Goal: Information Seeking & Learning: Check status

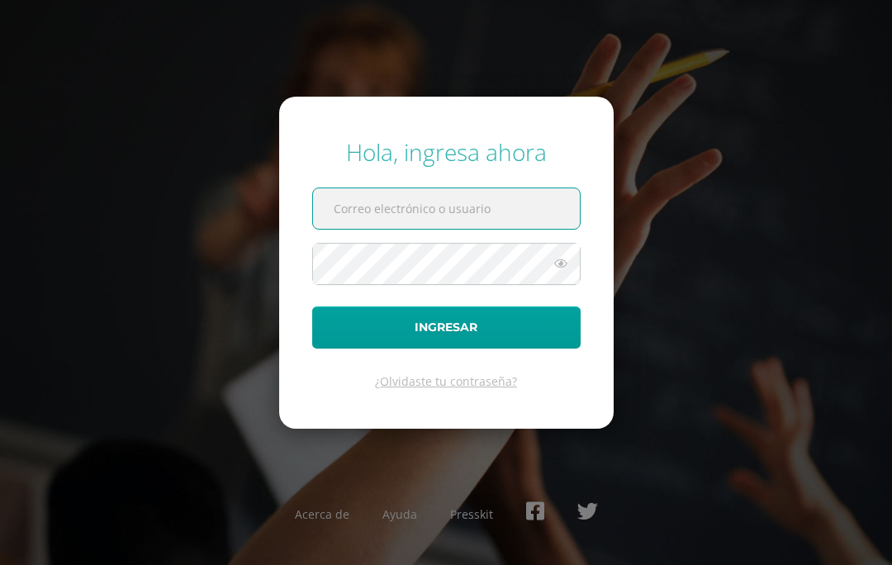
type input "s.rodas.1adb@gmail.com"
click at [446, 349] on button "Ingresar" at bounding box center [446, 327] width 268 height 42
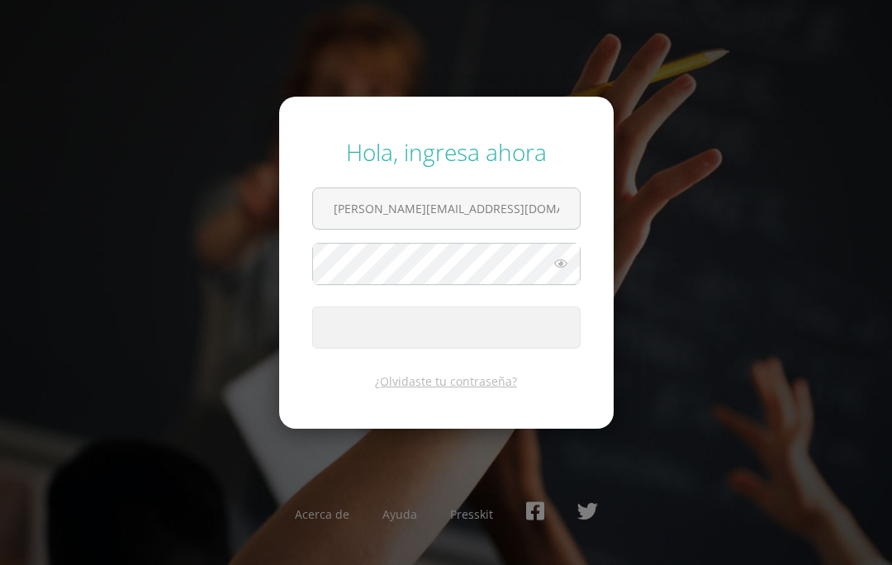
click at [480, 348] on span "submit" at bounding box center [446, 327] width 267 height 40
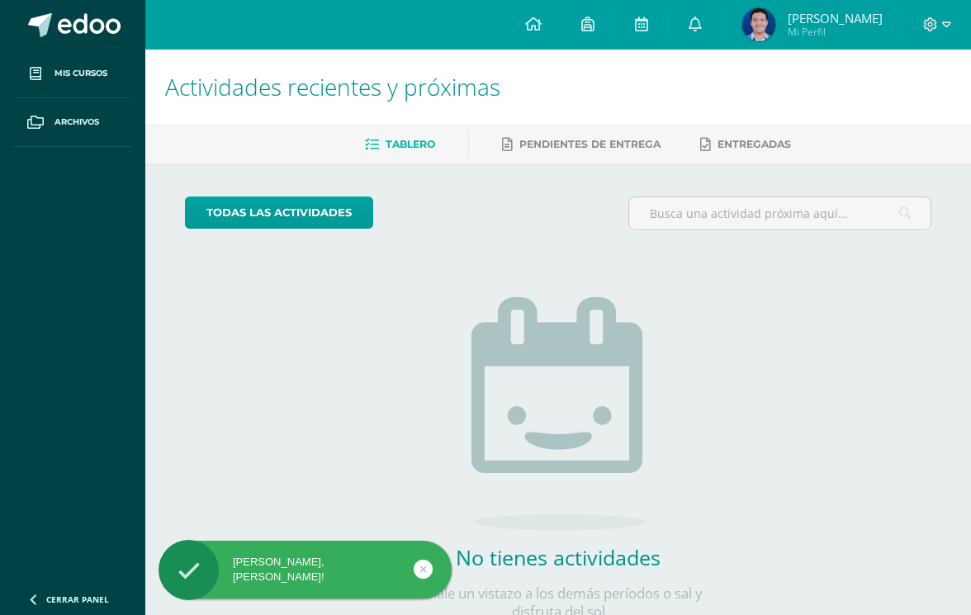
click at [758, 25] on img at bounding box center [759, 24] width 33 height 33
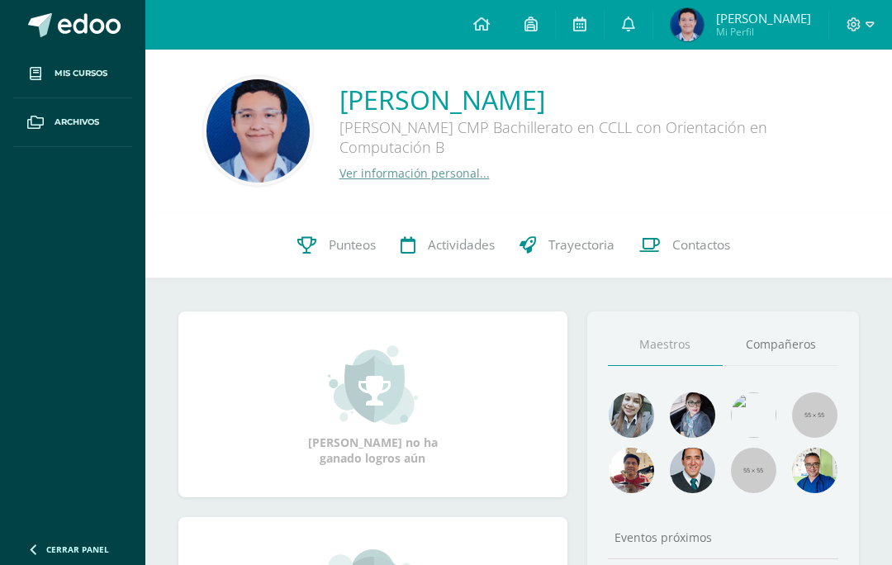
click at [321, 238] on link "Punteos" at bounding box center [336, 245] width 103 height 66
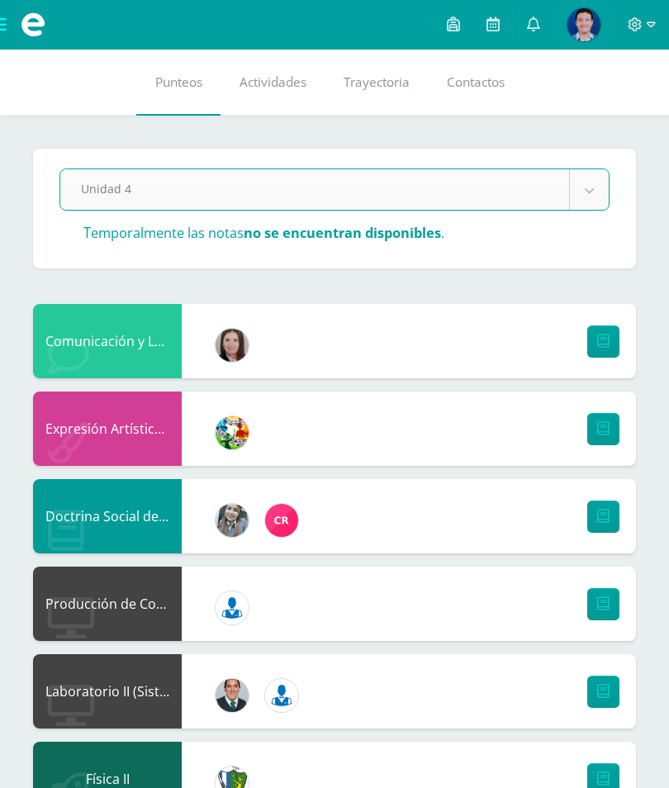
click at [639, 31] on icon at bounding box center [635, 24] width 15 height 15
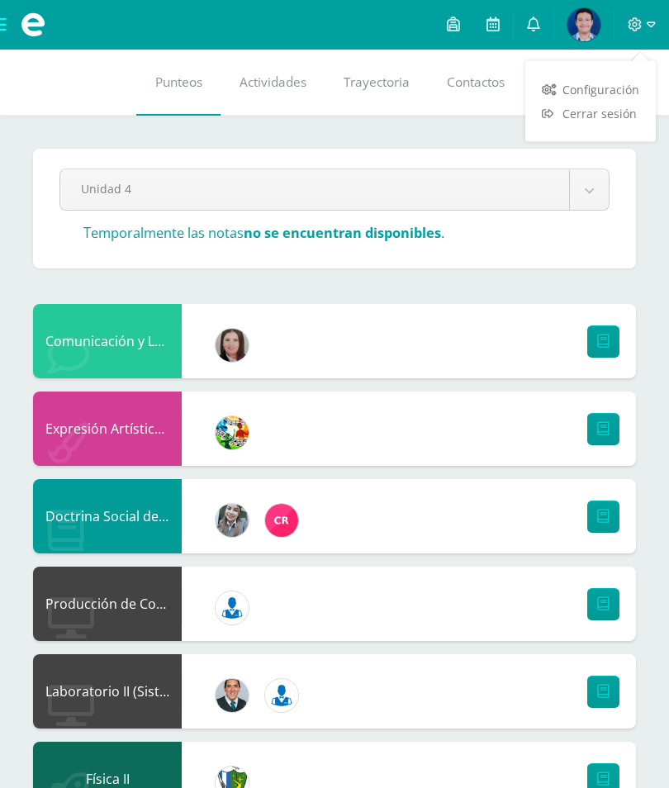
click at [606, 108] on span "Cerrar sesión" at bounding box center [600, 114] width 74 height 16
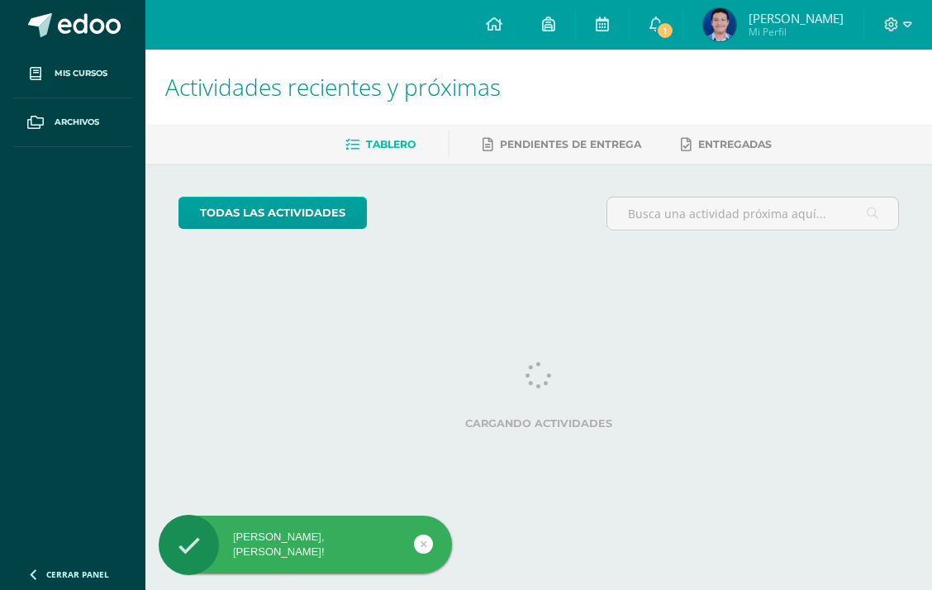
click at [653, 21] on icon at bounding box center [655, 24] width 13 height 15
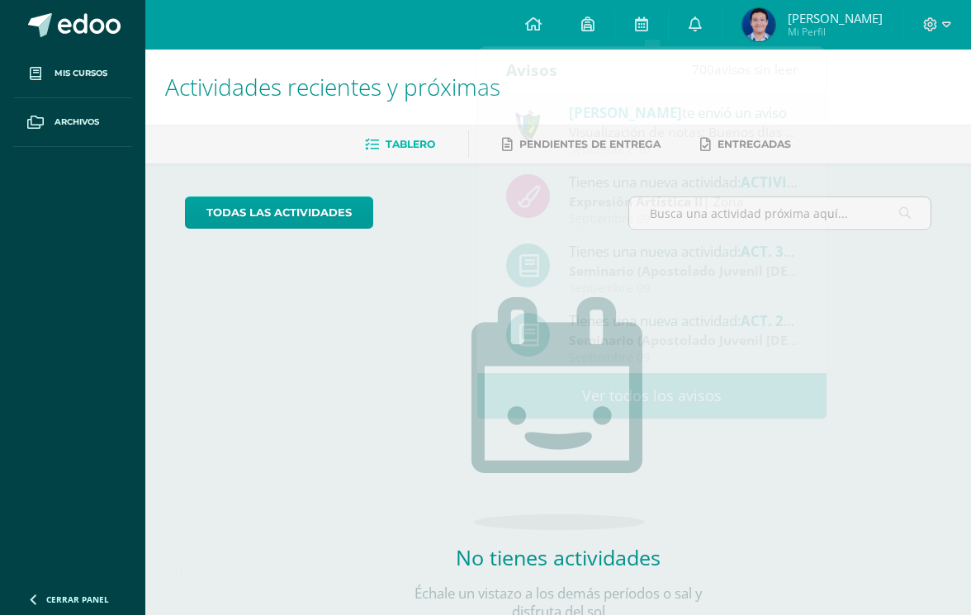
click at [750, 19] on img at bounding box center [759, 24] width 33 height 33
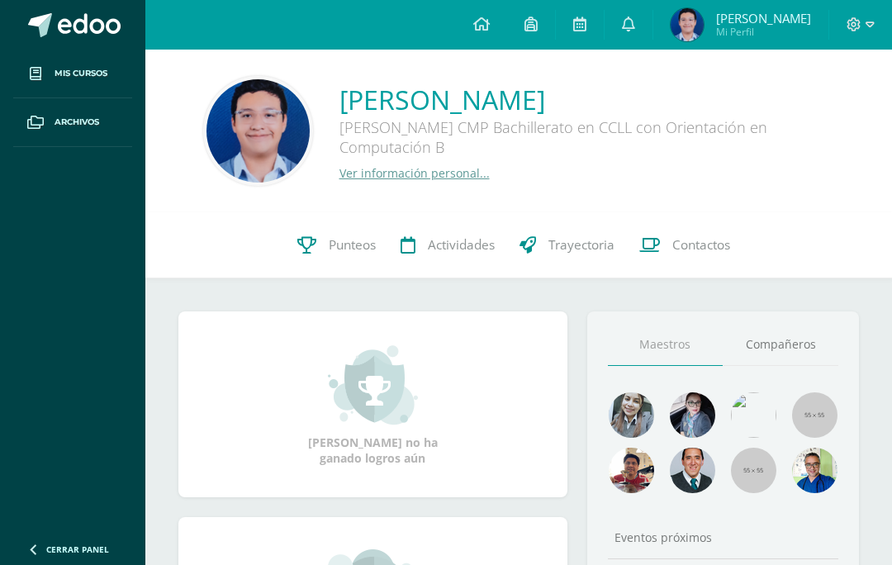
click at [330, 238] on span "Punteos" at bounding box center [352, 244] width 47 height 17
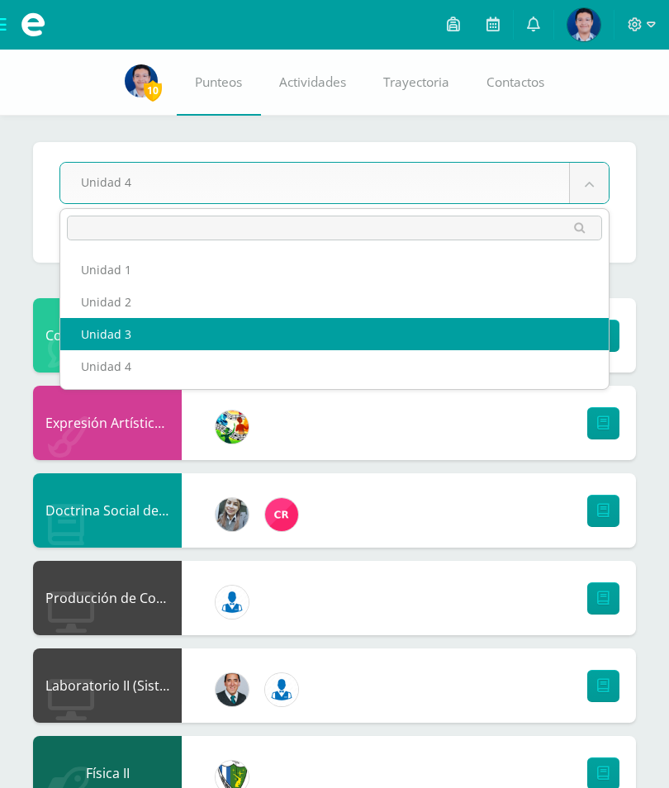
select select "Unidad 3"
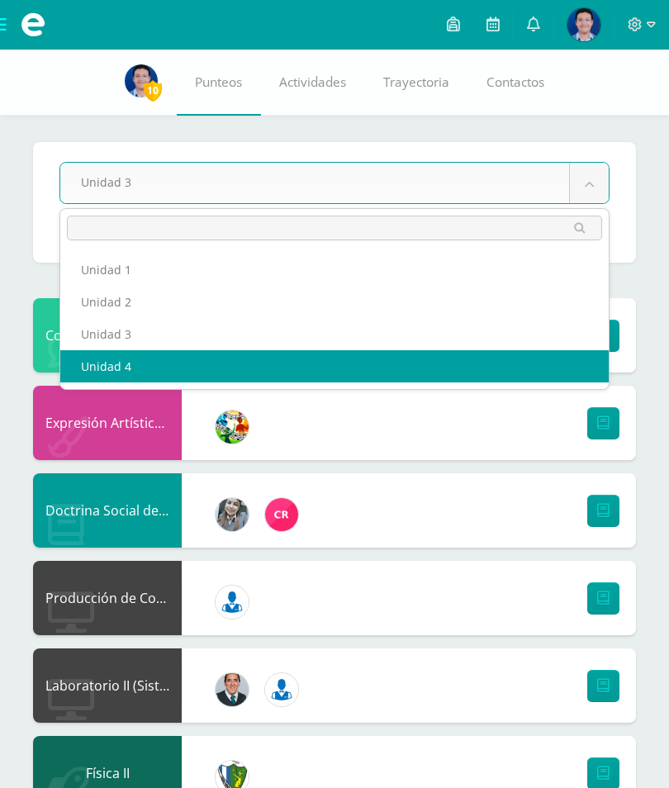
select select "Unidad 4"
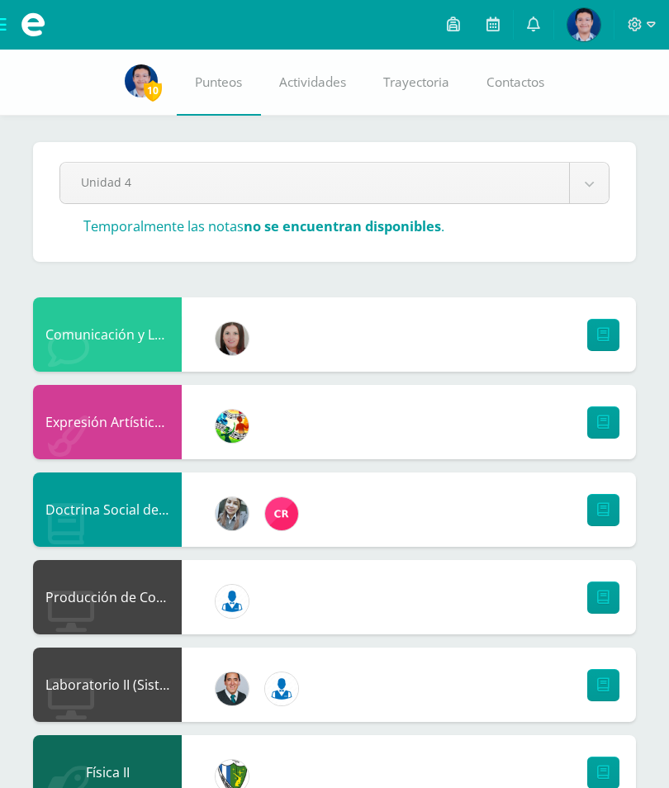
click at [532, 24] on icon at bounding box center [533, 24] width 13 height 15
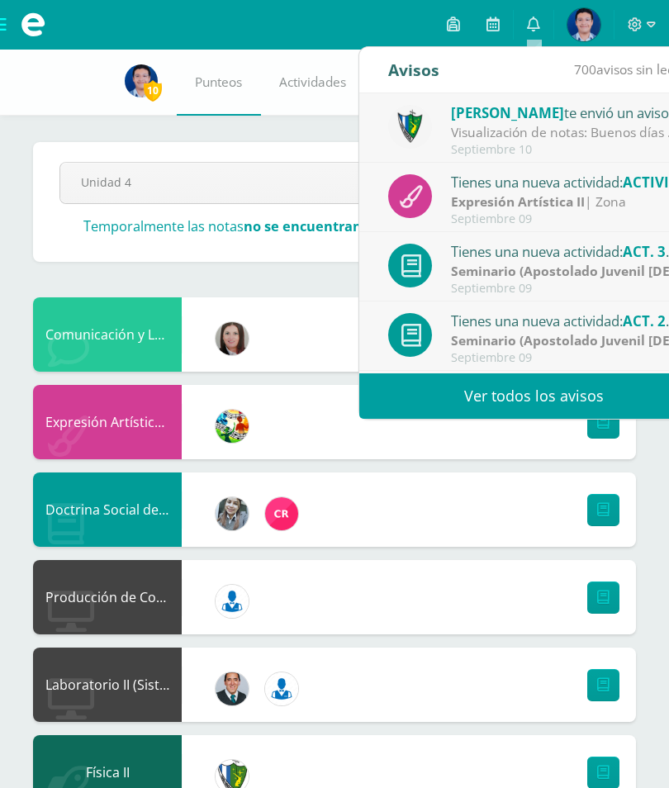
click at [510, 131] on div "Visualización de notas: Buenos días estimados padres y estudiantes, es un gusto…" at bounding box center [566, 132] width 230 height 19
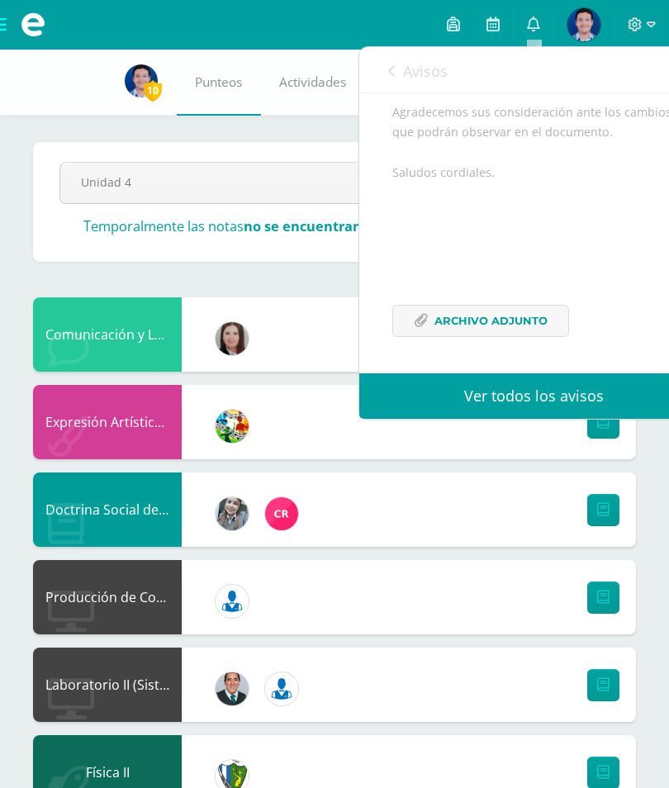
scroll to position [324, 0]
click at [496, 313] on span "Archivo Adjunto" at bounding box center [491, 321] width 113 height 31
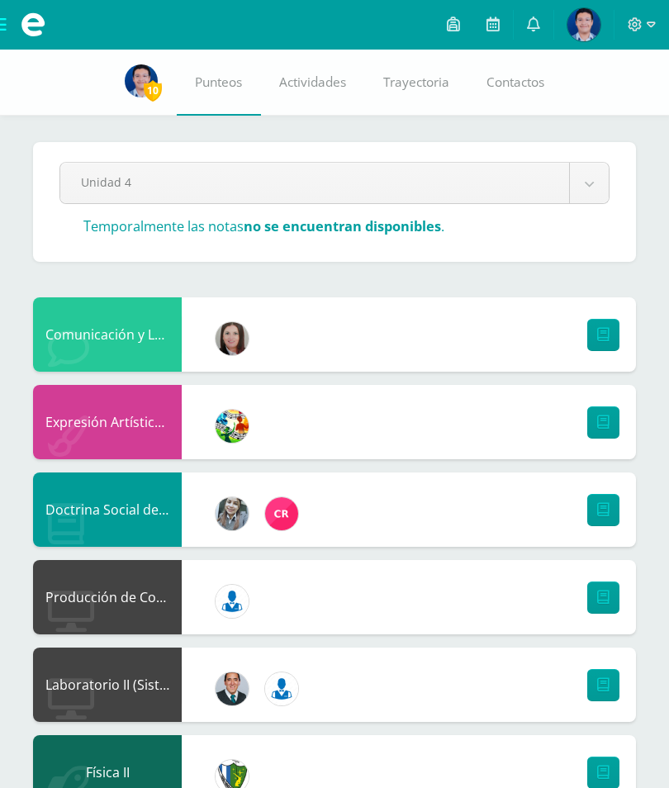
click at [581, 23] on img at bounding box center [584, 24] width 33 height 33
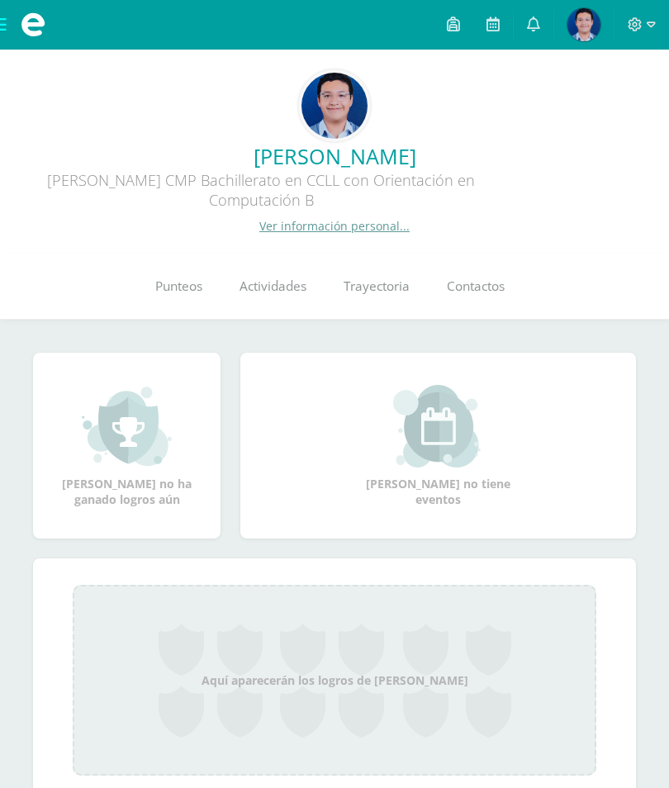
click at [197, 295] on span "Punteos" at bounding box center [178, 286] width 47 height 17
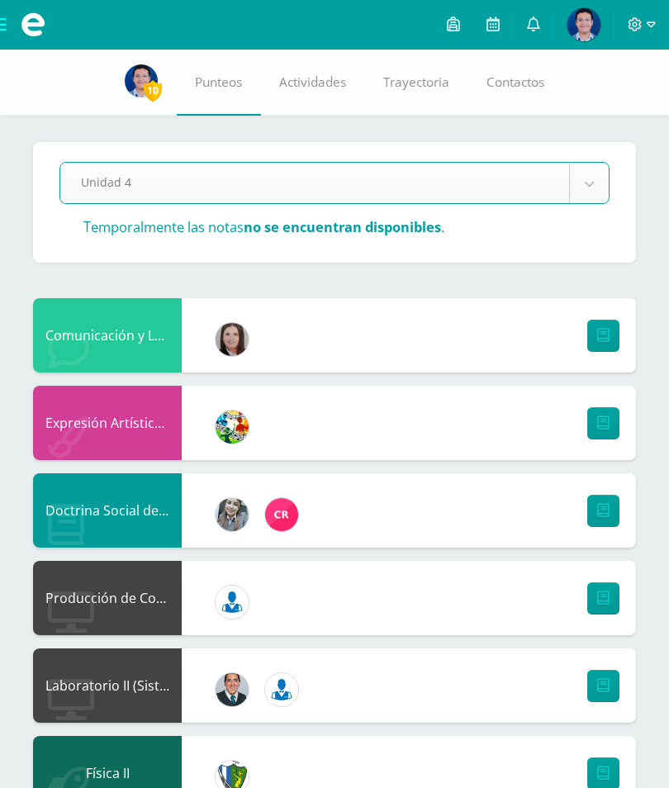
click at [637, 31] on icon at bounding box center [636, 24] width 14 height 14
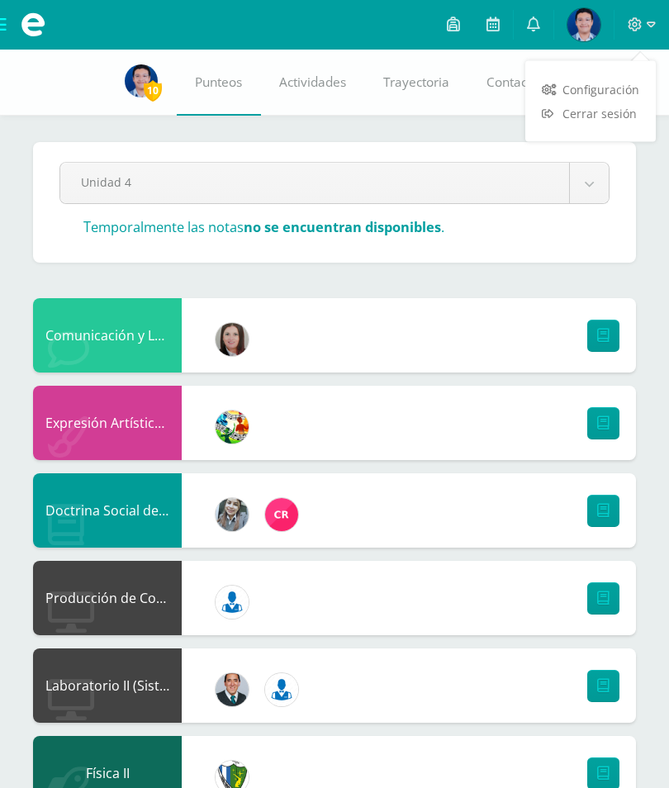
click at [597, 112] on span "Cerrar sesión" at bounding box center [600, 114] width 74 height 16
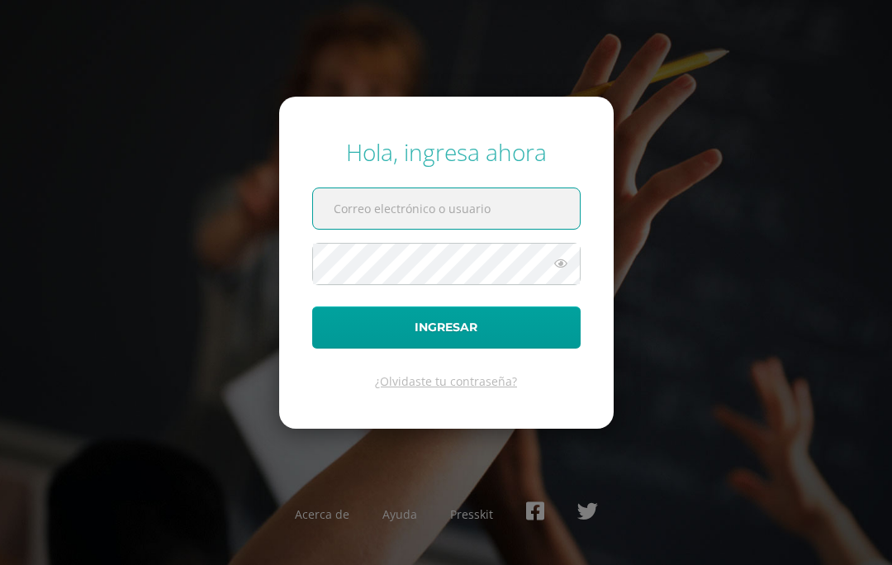
type input "[PERSON_NAME][EMAIL_ADDRESS][DOMAIN_NAME]"
click at [446, 349] on button "Ingresar" at bounding box center [446, 327] width 268 height 42
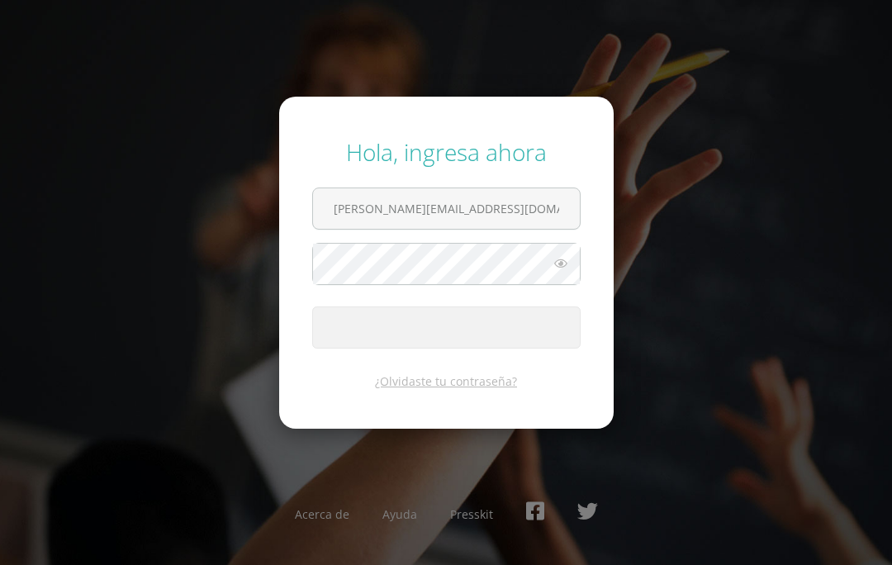
click at [485, 348] on span "submit" at bounding box center [446, 327] width 267 height 40
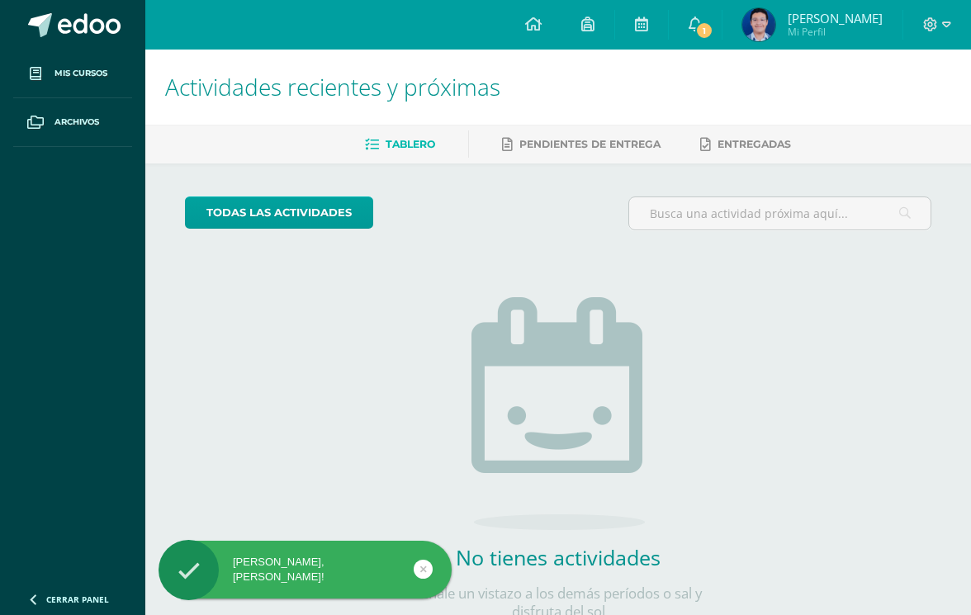
click at [756, 31] on img at bounding box center [759, 24] width 33 height 33
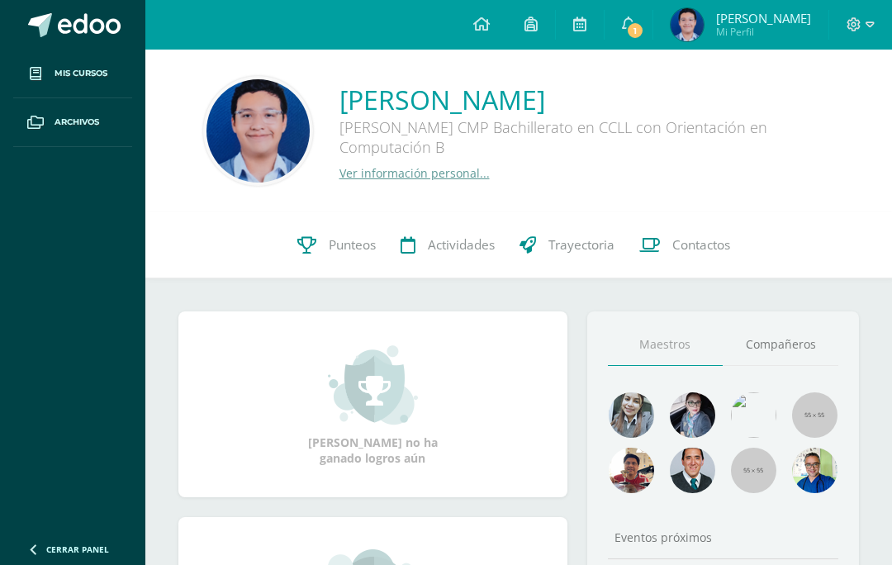
click at [321, 243] on link "Punteos" at bounding box center [336, 245] width 103 height 66
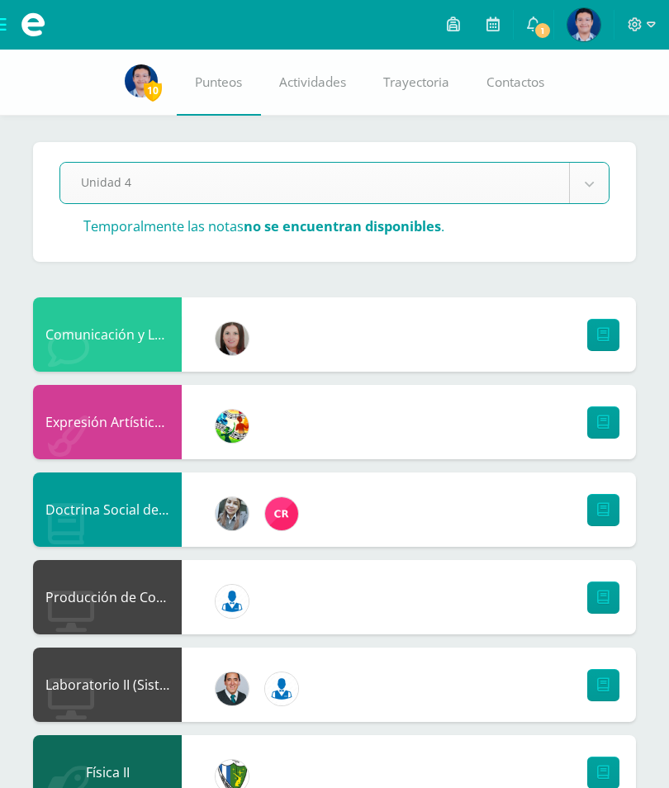
click at [307, 84] on span "Actividades" at bounding box center [312, 82] width 67 height 17
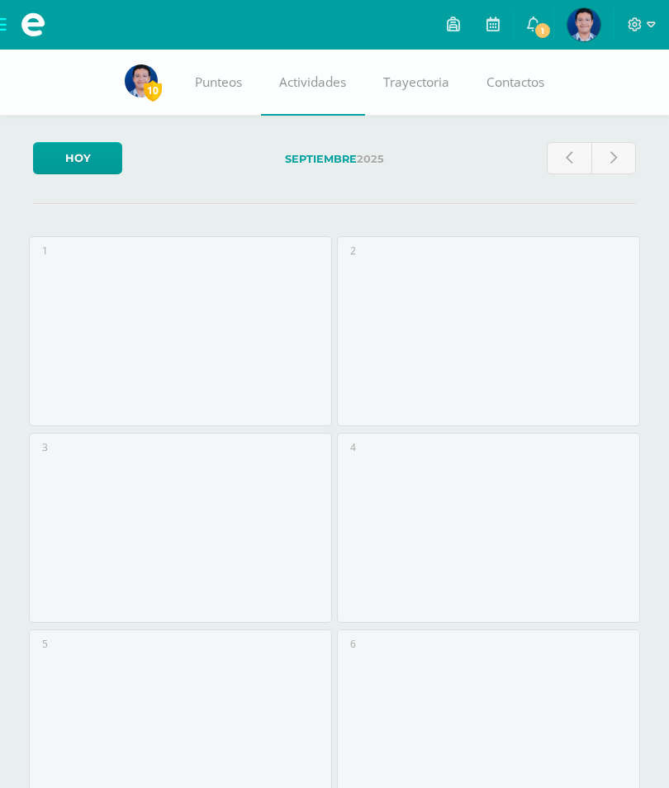
click at [492, 18] on icon at bounding box center [493, 24] width 13 height 15
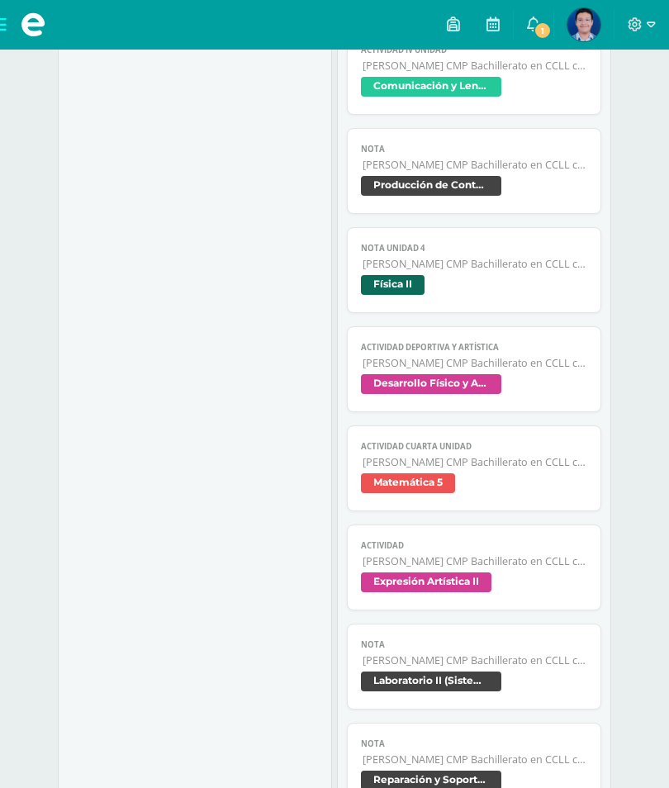
scroll to position [437, 0]
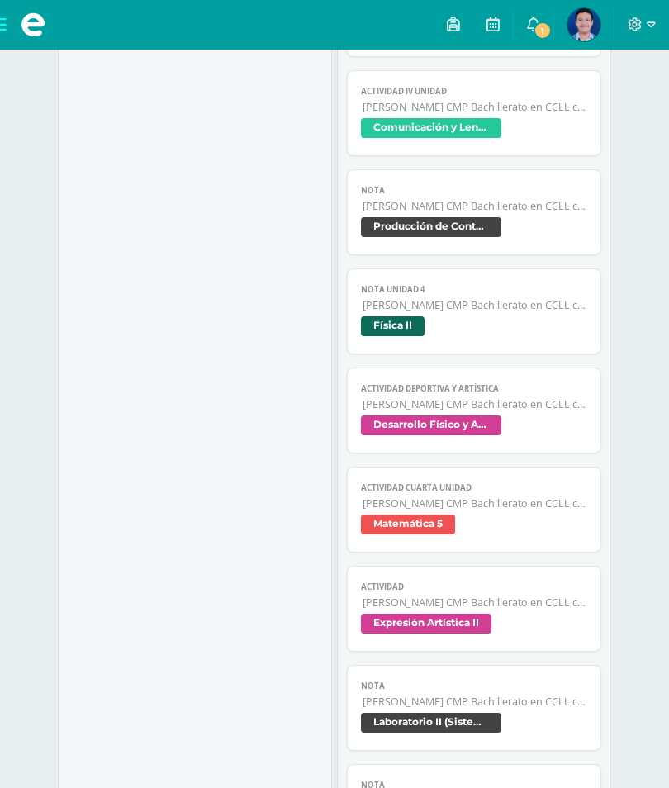
click at [471, 230] on span "Producción de Contenidos Digitales" at bounding box center [431, 227] width 140 height 20
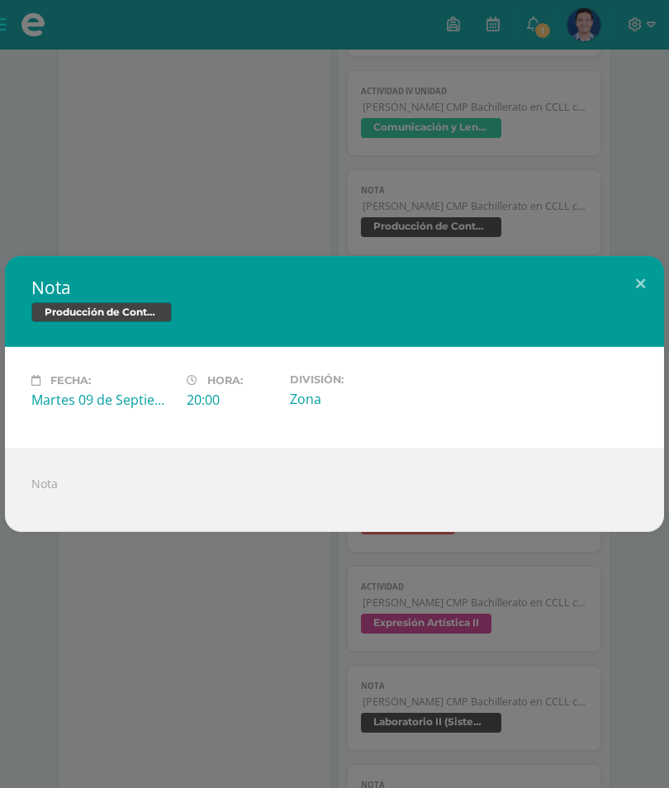
click at [638, 311] on button at bounding box center [640, 284] width 47 height 56
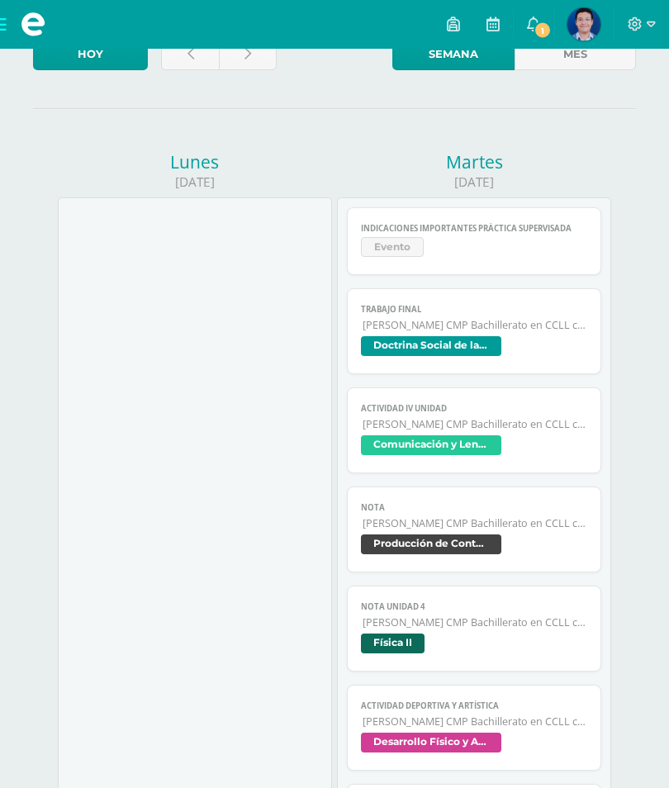
scroll to position [0, 0]
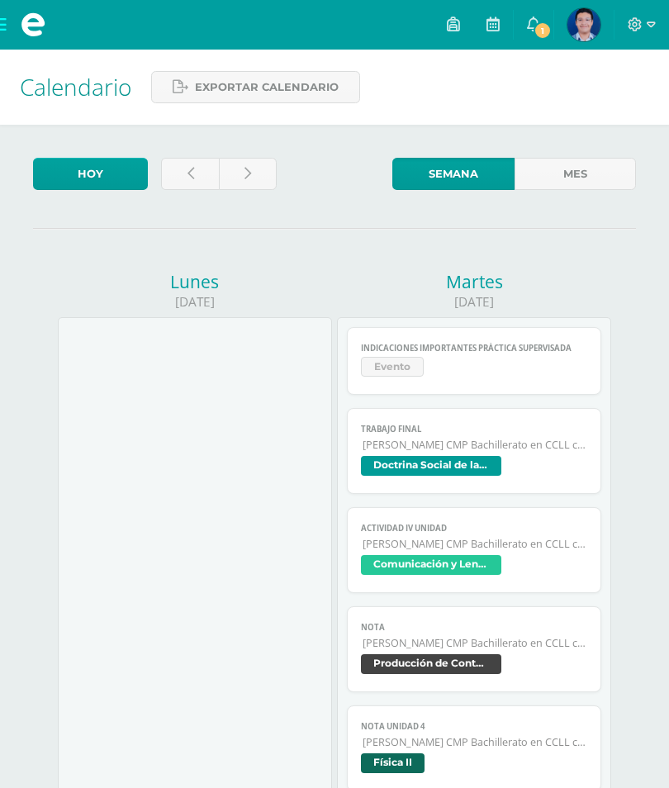
click at [580, 23] on img at bounding box center [584, 24] width 33 height 33
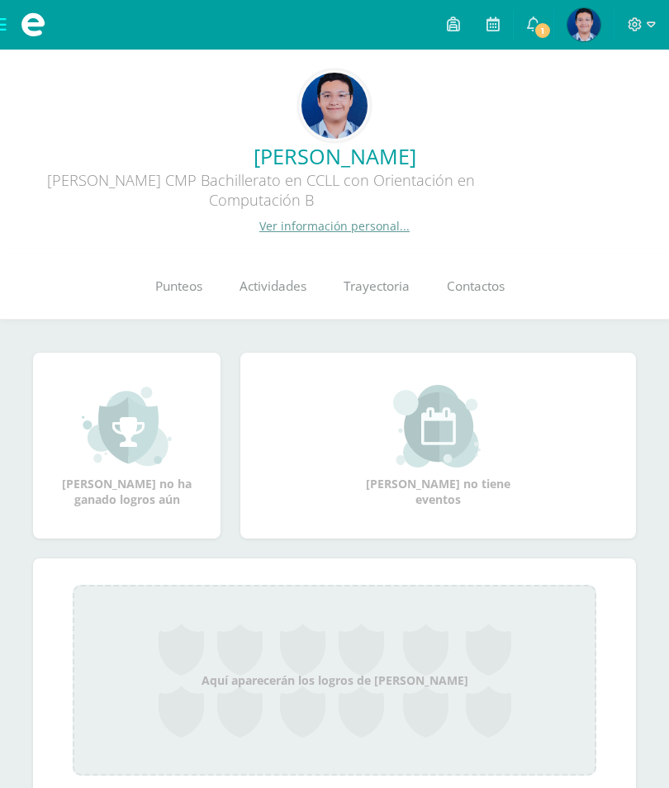
click at [190, 288] on span "Punteos" at bounding box center [178, 286] width 47 height 17
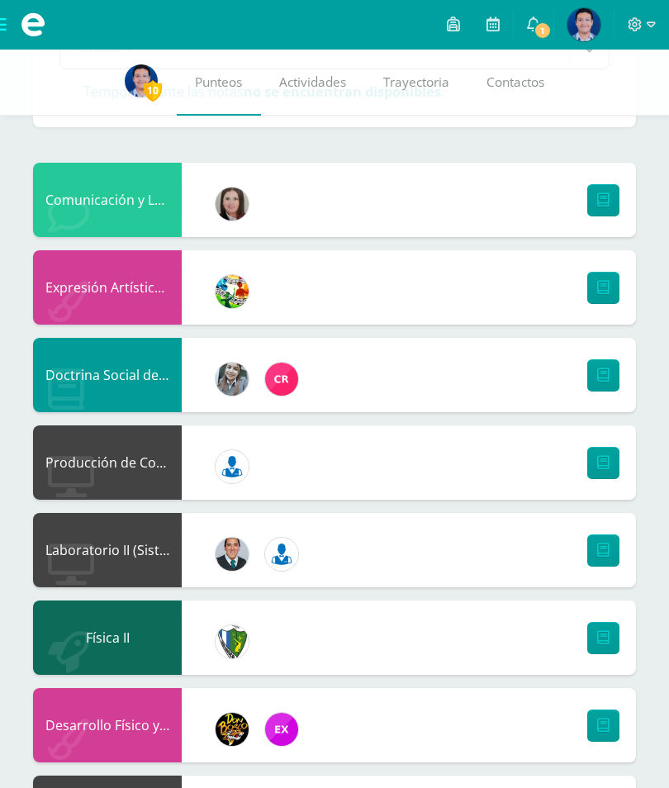
scroll to position [126, 0]
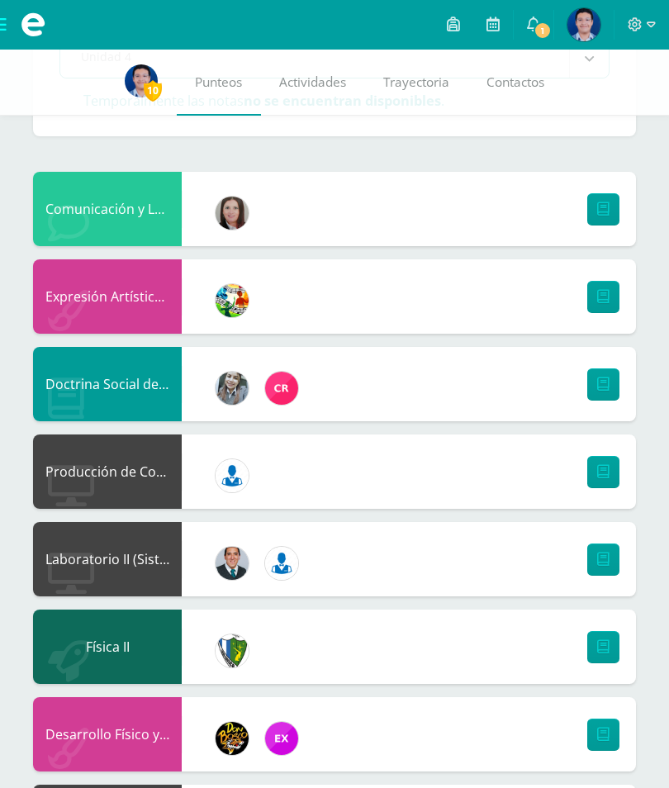
click at [542, 27] on span "1" at bounding box center [543, 30] width 18 height 18
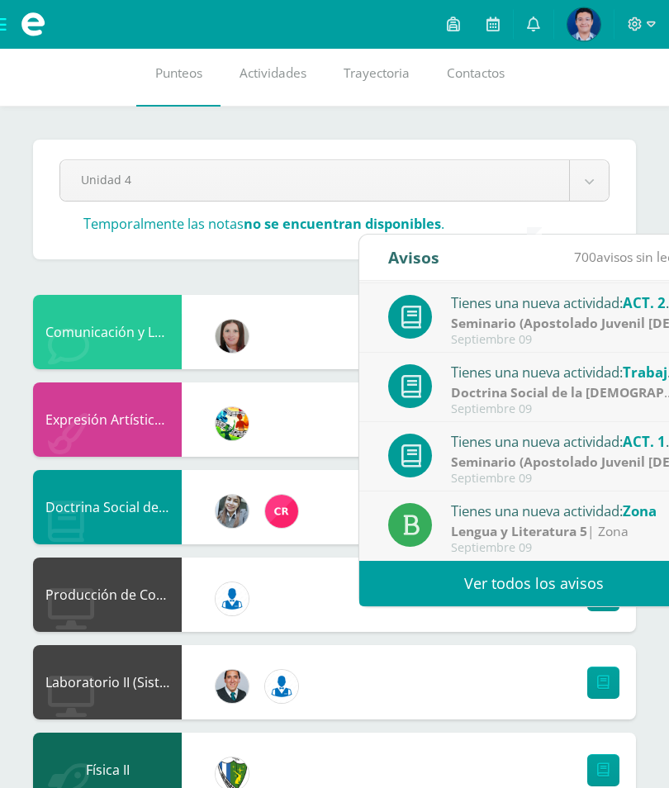
scroll to position [0, 0]
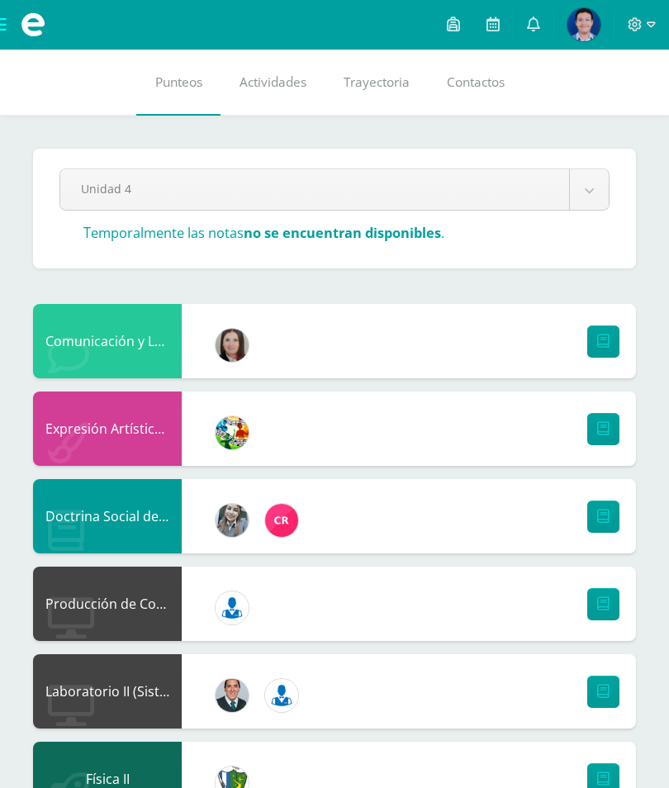
click at [500, 17] on icon at bounding box center [493, 24] width 13 height 15
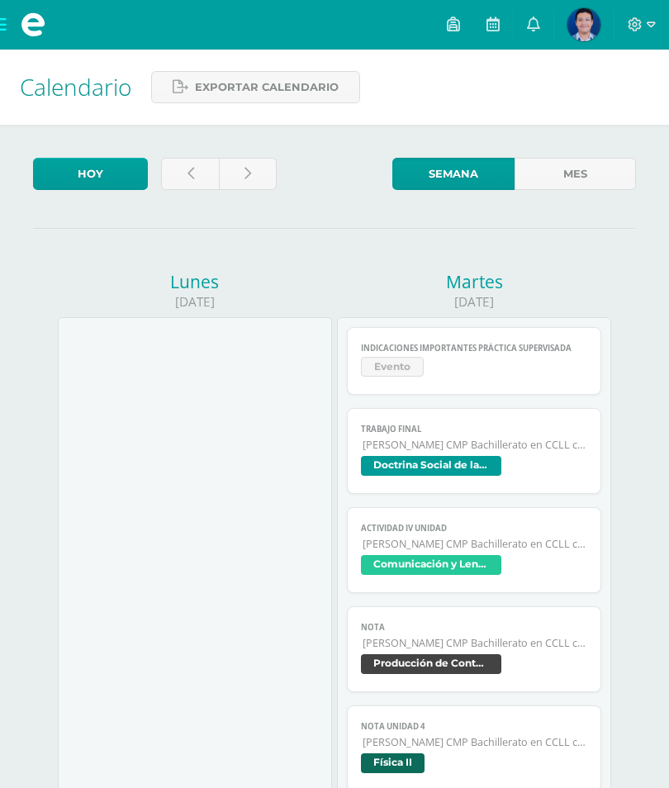
click at [403, 371] on span "Evento" at bounding box center [392, 367] width 63 height 20
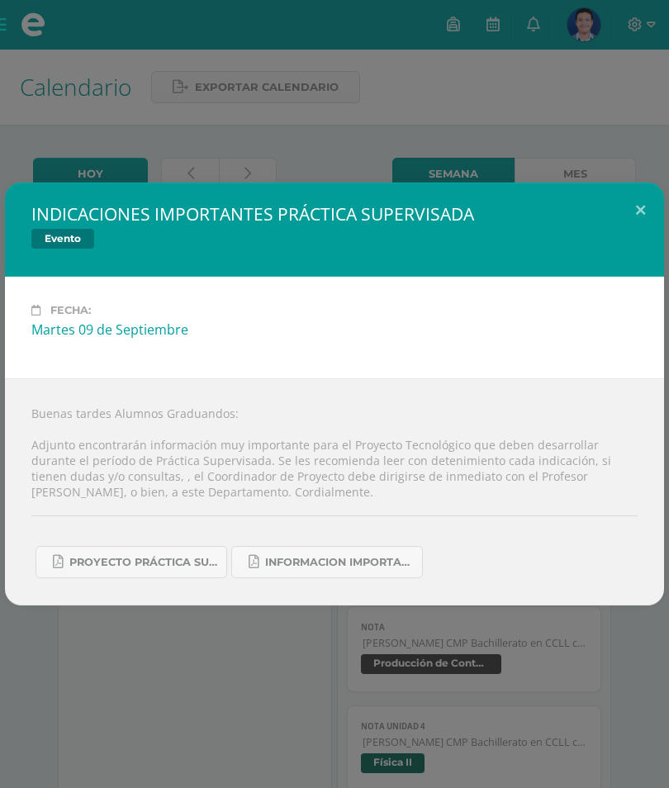
click at [640, 204] on button at bounding box center [640, 211] width 47 height 56
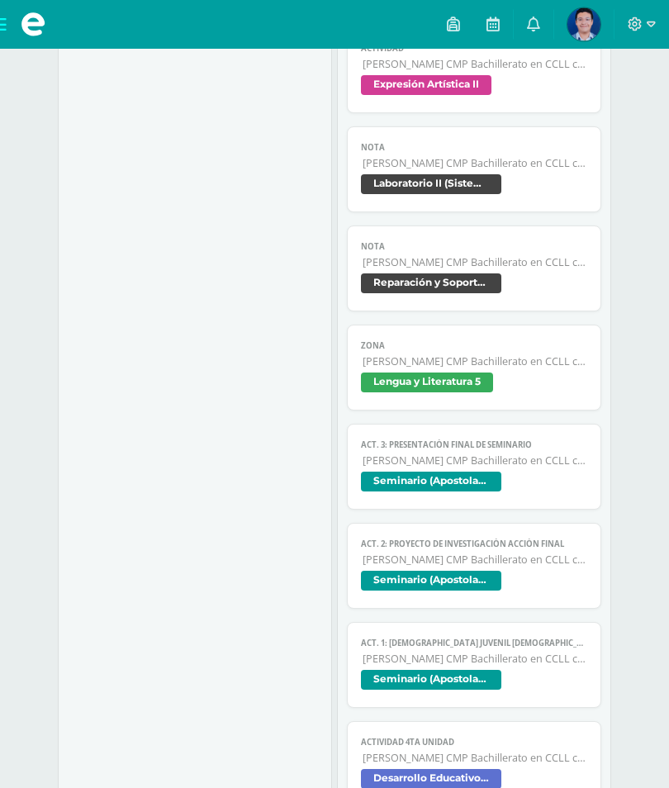
scroll to position [958, 0]
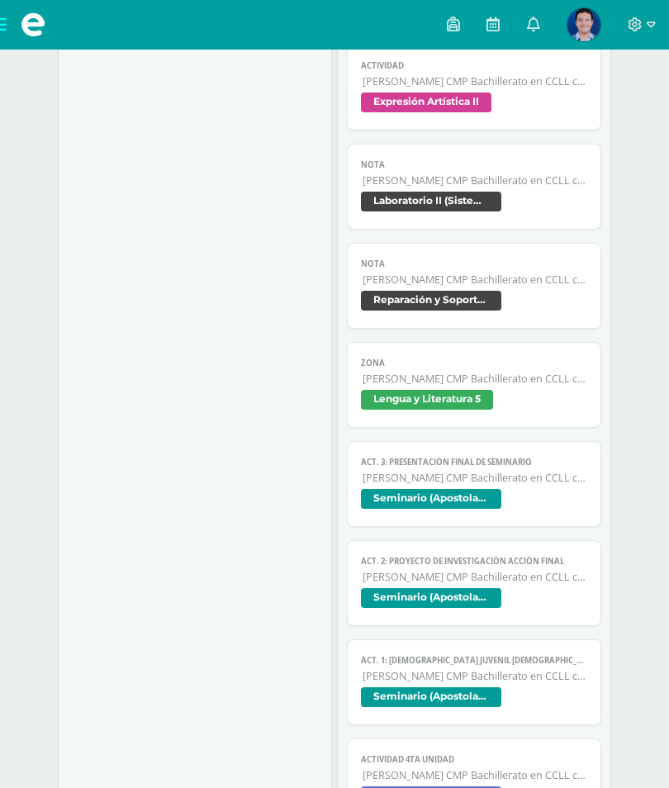
click at [654, 23] on icon at bounding box center [651, 24] width 9 height 6
click at [598, 112] on span "Cerrar sesión" at bounding box center [600, 114] width 74 height 16
